Goal: Manage account settings

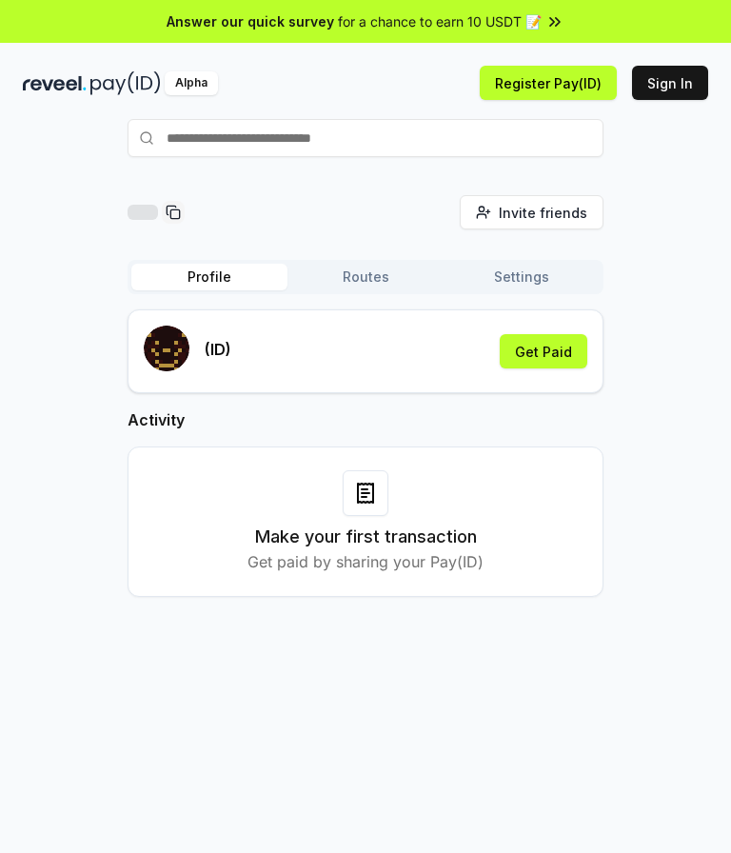
click at [375, 277] on button "Routes" at bounding box center [366, 277] width 156 height 27
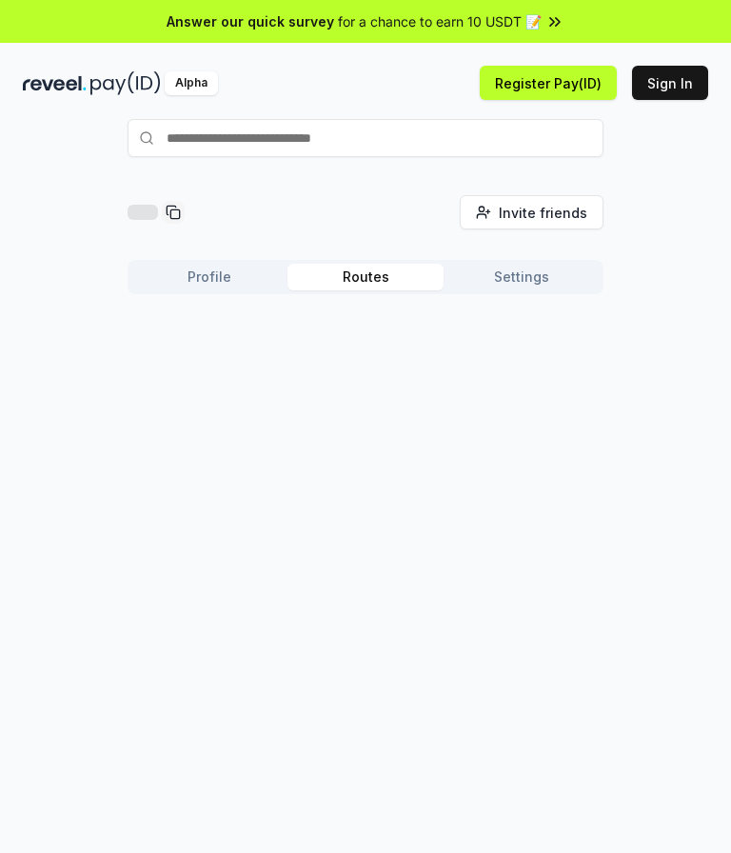
click at [515, 273] on button "Settings" at bounding box center [522, 277] width 156 height 27
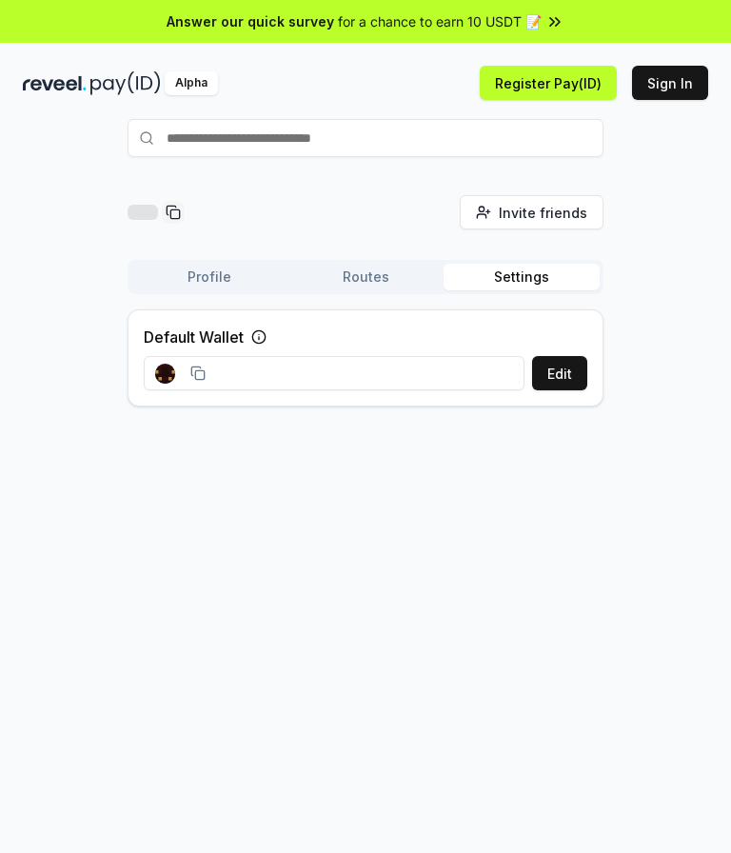
click at [233, 278] on button "Profile" at bounding box center [209, 277] width 156 height 27
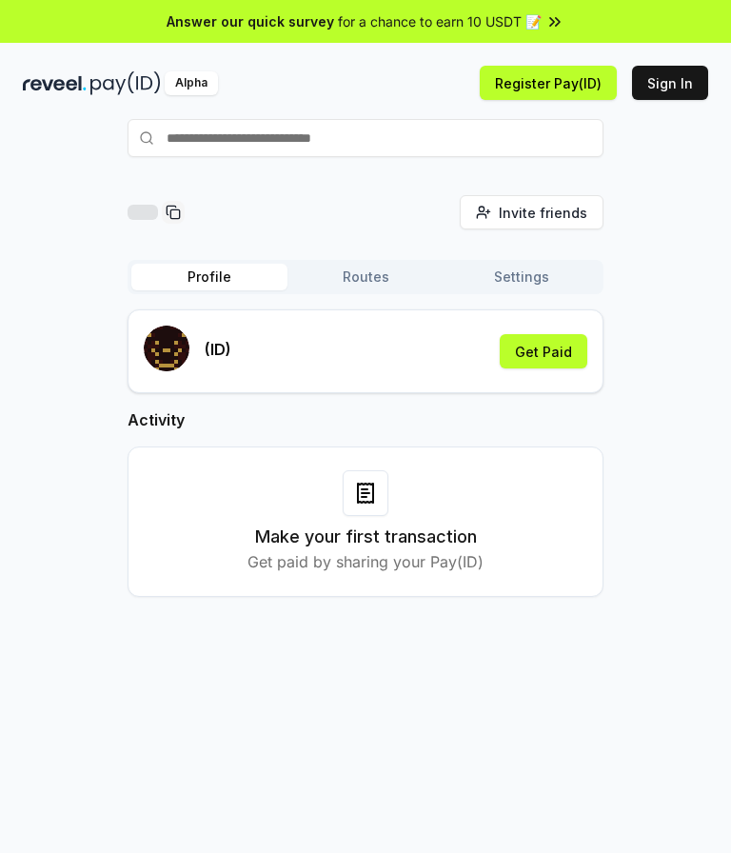
click at [231, 276] on button "Profile" at bounding box center [209, 277] width 156 height 27
